Goal: Find specific page/section: Find specific page/section

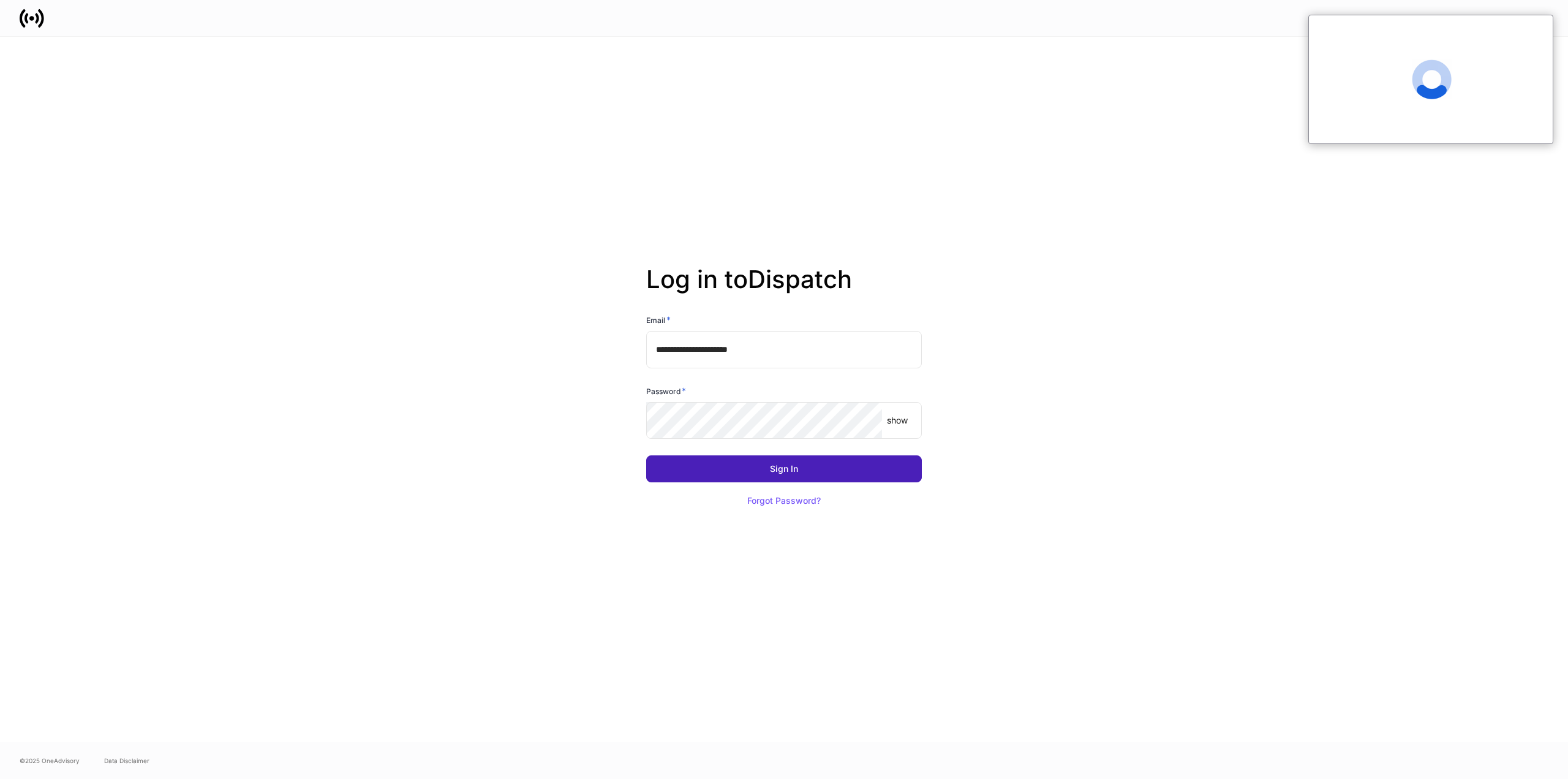
click at [776, 476] on button "Sign In" at bounding box center [783, 469] width 275 height 27
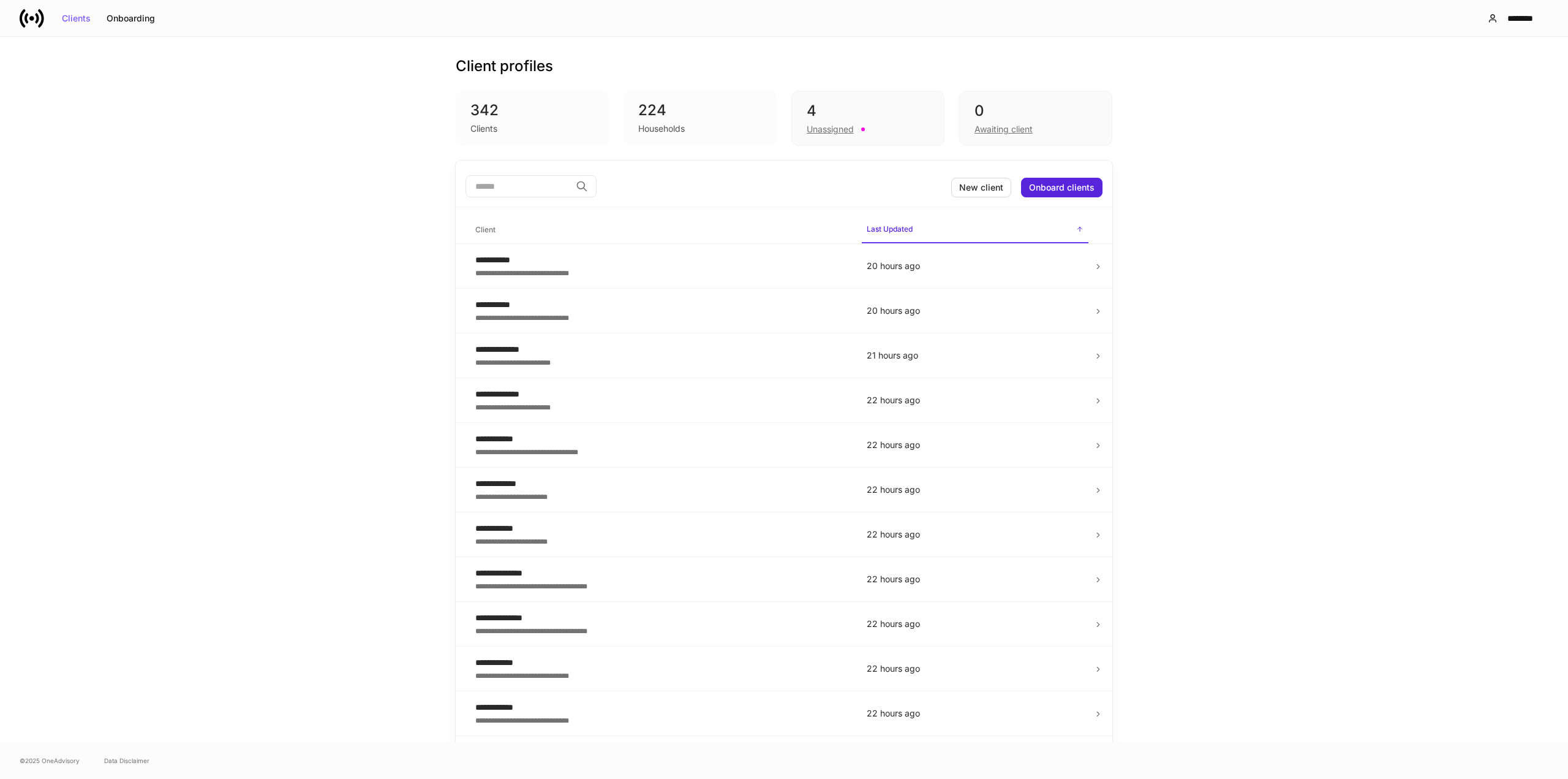
click at [488, 181] on input "search" at bounding box center [518, 185] width 106 height 22
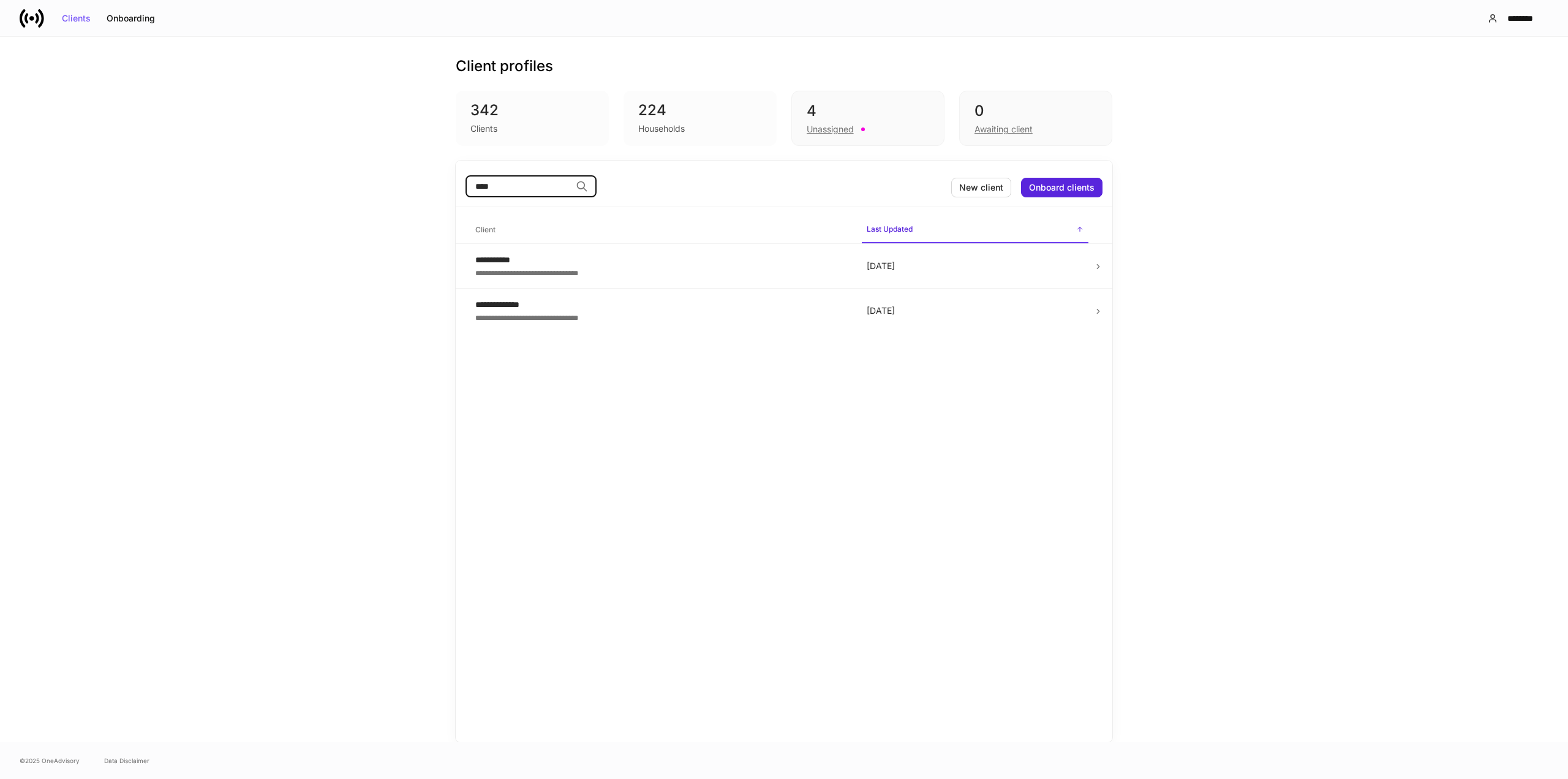
type input "****"
